Goal: Browse casually

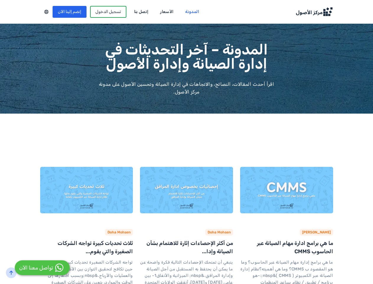
click at [40, 12] on div at bounding box center [46, 12] width 12 height 8
click at [331, 233] on link "[PERSON_NAME]" at bounding box center [316, 232] width 29 height 4
click at [228, 233] on link "Doha Mohsen" at bounding box center [219, 232] width 23 height 4
click at [110, 233] on link "Doha Mohsen" at bounding box center [119, 232] width 23 height 4
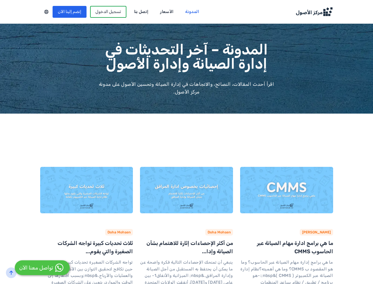
click at [11, 272] on icon "back-to-top" at bounding box center [11, 272] width 5 height 5
